Goal: Task Accomplishment & Management: Use online tool/utility

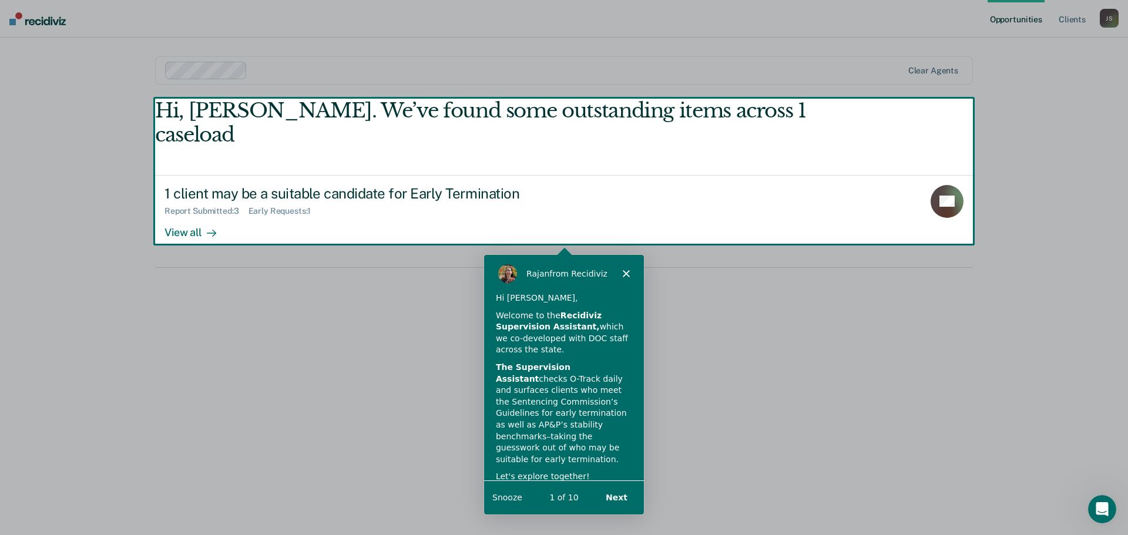
click at [226, 206] on div "Product tour overlay" at bounding box center [564, 267] width 1128 height 535
click at [625, 271] on polygon "Close" at bounding box center [625, 272] width 7 height 7
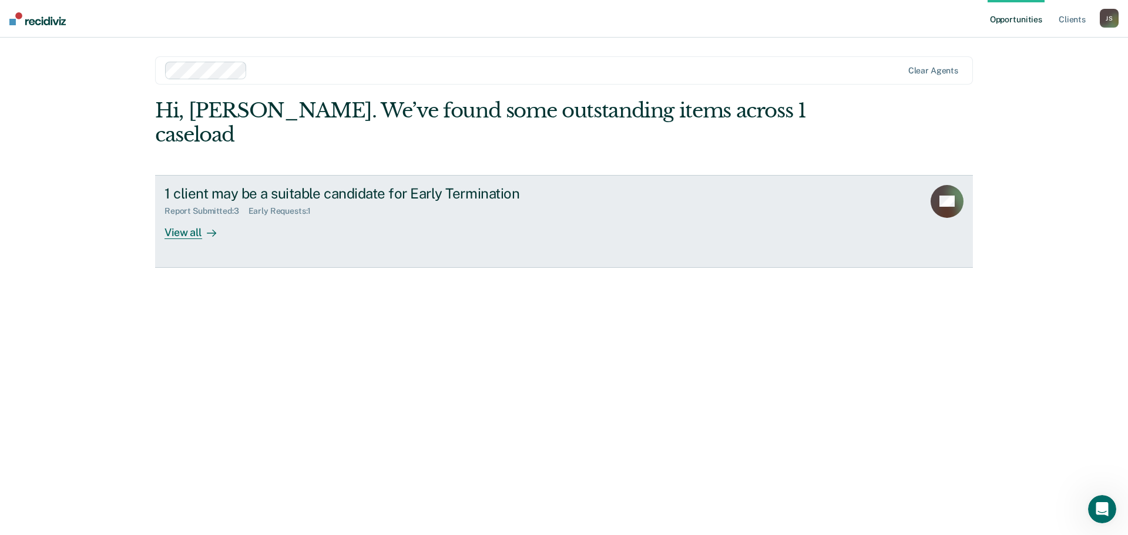
click at [233, 202] on div "1 client may be a suitable candidate for Early Termination Report Submitted : 3…" at bounding box center [385, 212] width 441 height 54
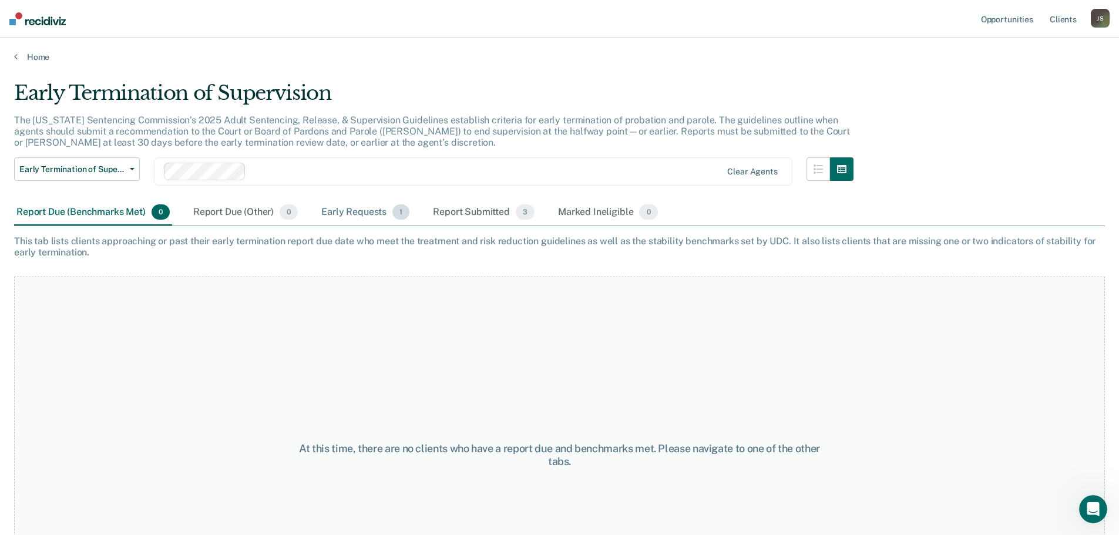
click at [335, 214] on div "Early Requests 1" at bounding box center [365, 213] width 93 height 26
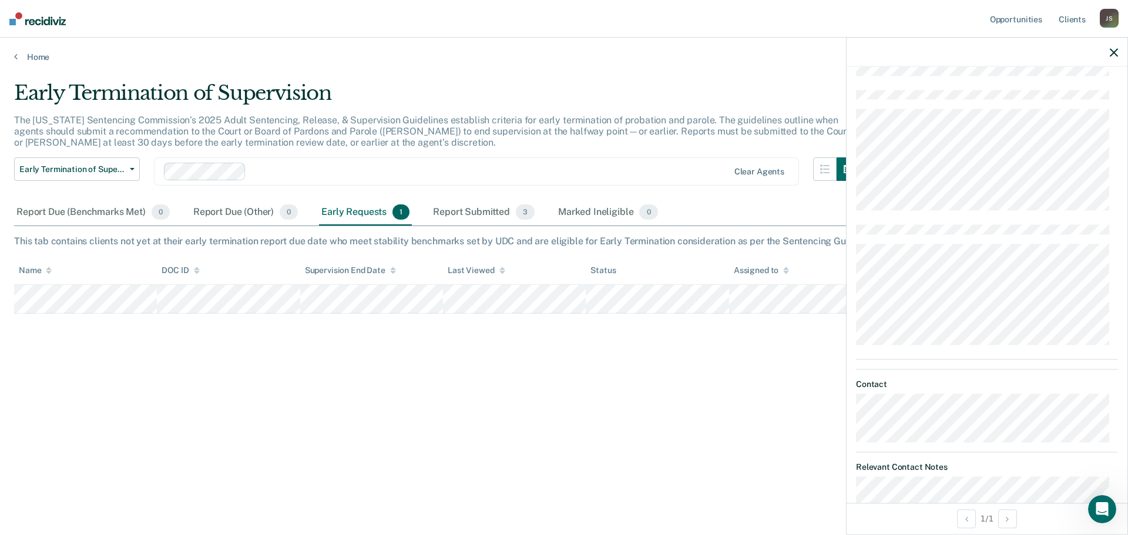
scroll to position [588, 0]
